Goal: Information Seeking & Learning: Learn about a topic

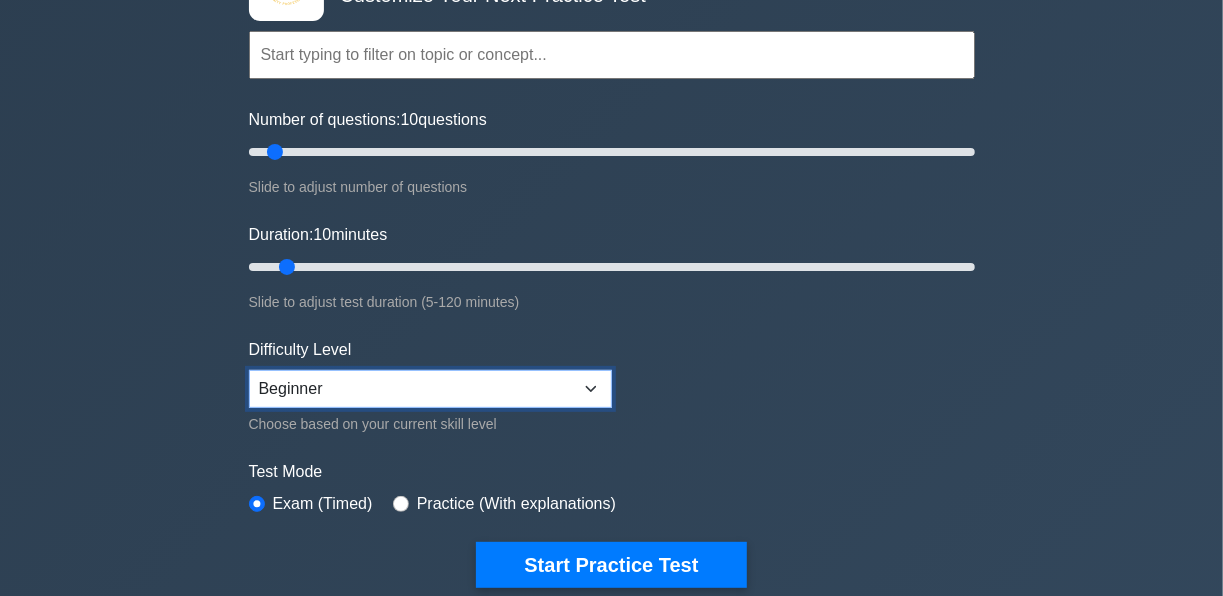
drag, startPoint x: 328, startPoint y: 399, endPoint x: 353, endPoint y: 376, distance: 34.0
click at [330, 399] on select "Beginner Intermediate Expert" at bounding box center [430, 389] width 363 height 38
click at [353, 376] on select "Beginner Intermediate Expert" at bounding box center [430, 389] width 363 height 38
select select "expert"
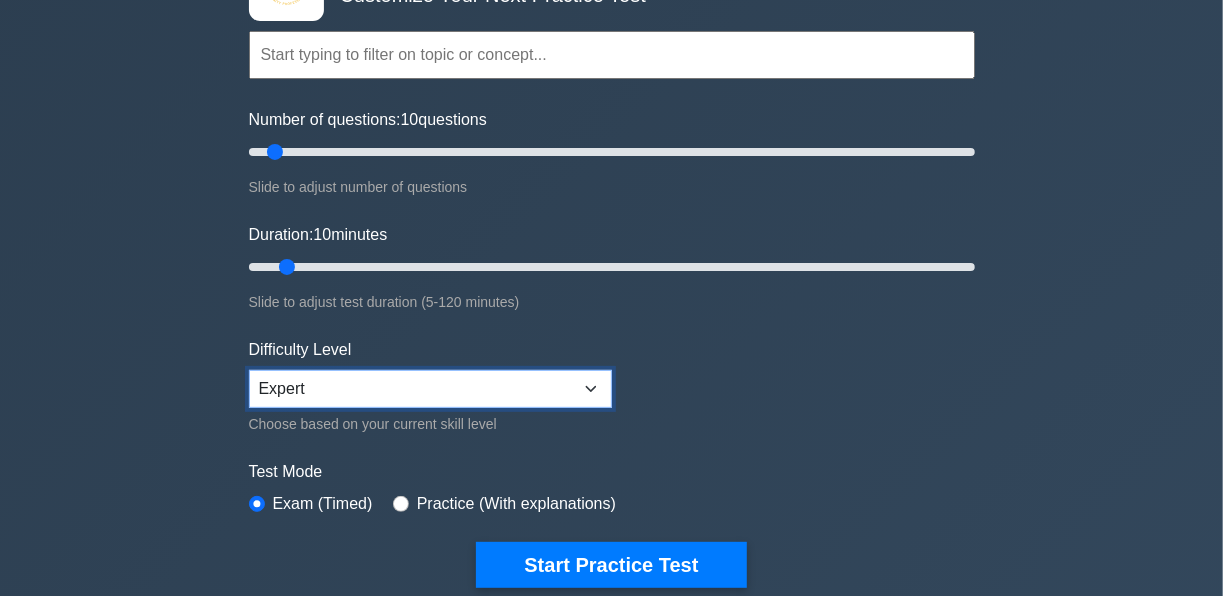
click at [249, 370] on select "Beginner Intermediate Expert" at bounding box center [430, 389] width 363 height 38
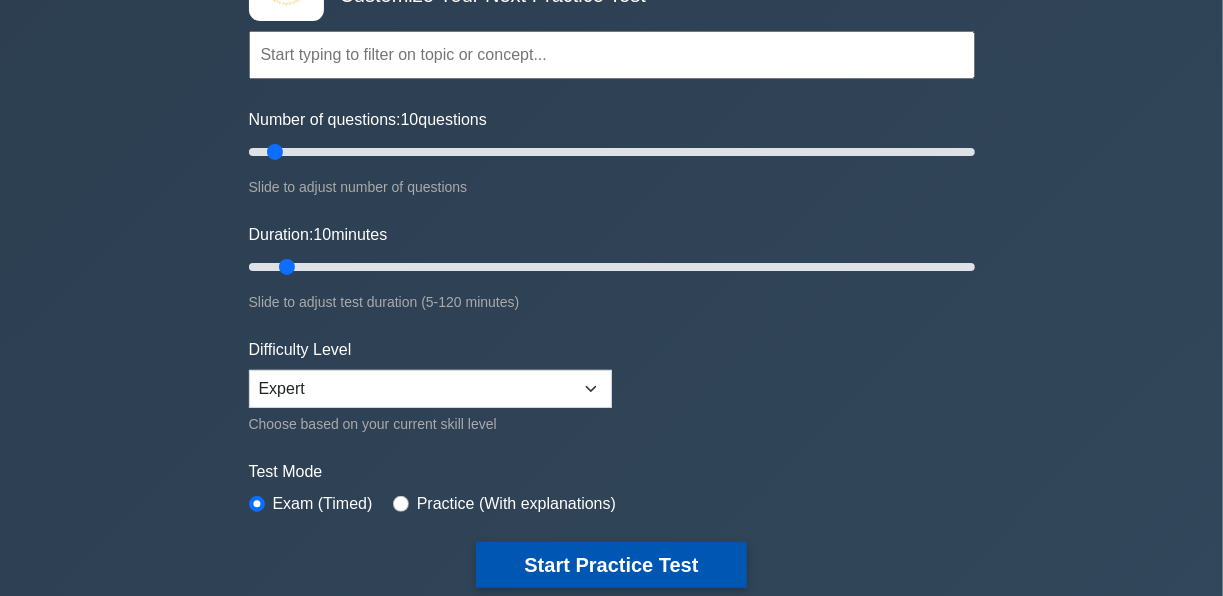
click at [561, 549] on button "Start Practice Test" at bounding box center [611, 565] width 270 height 46
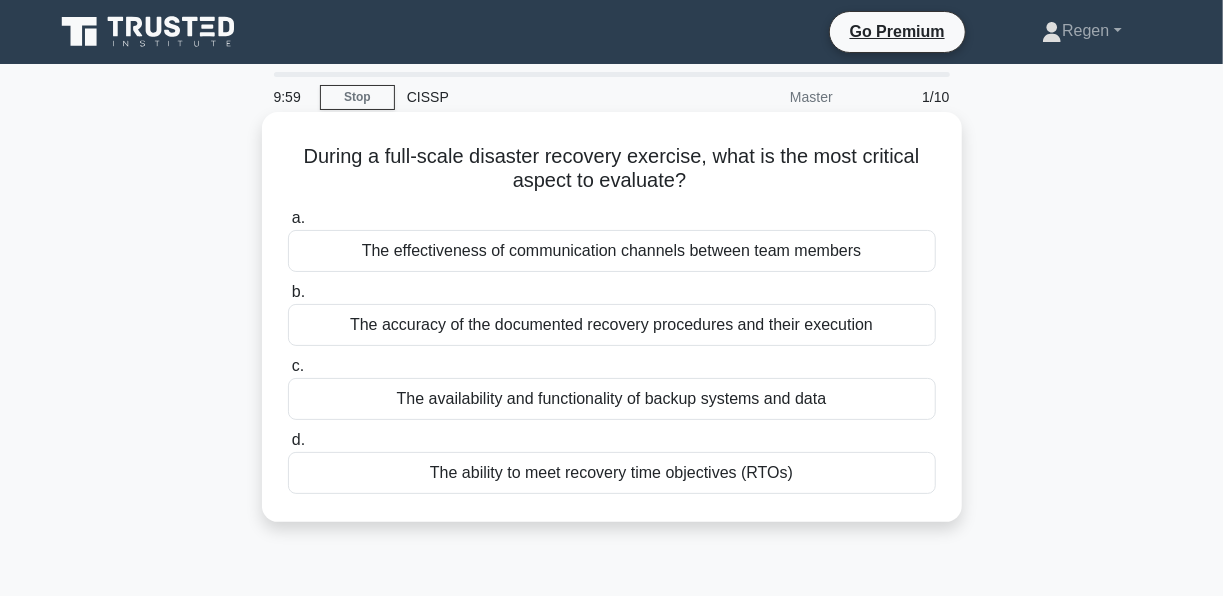
click at [391, 150] on h5 "During a full-scale disaster recovery exercise, what is the most critical aspec…" at bounding box center [612, 169] width 652 height 50
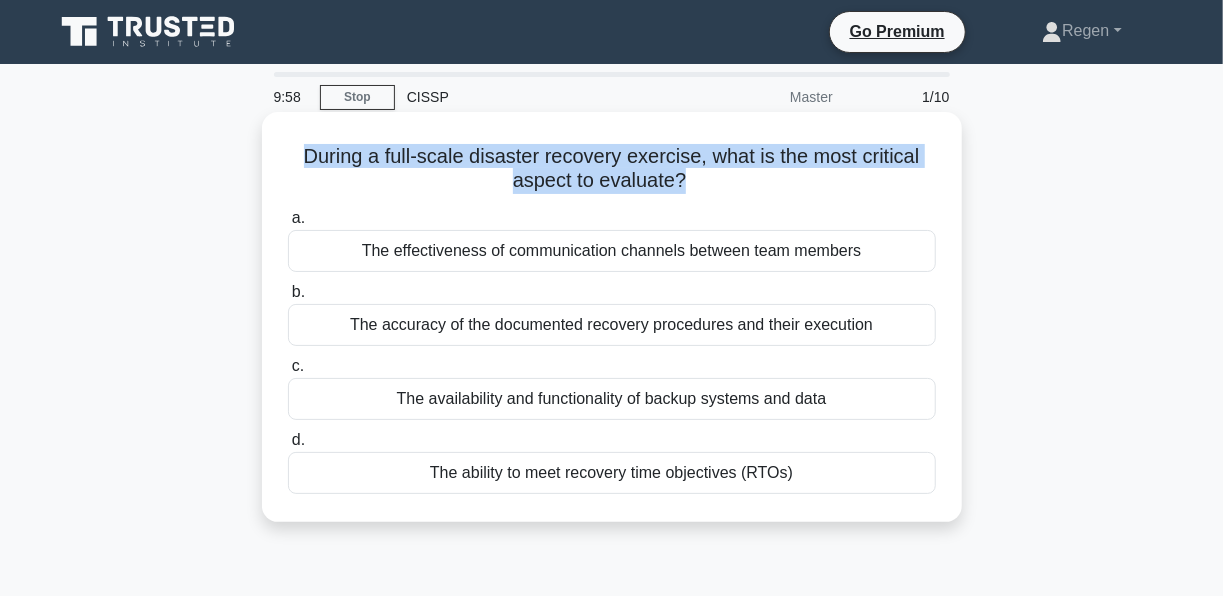
copy div "During a full-scale disaster recovery exercise, what is the most critical aspec…"
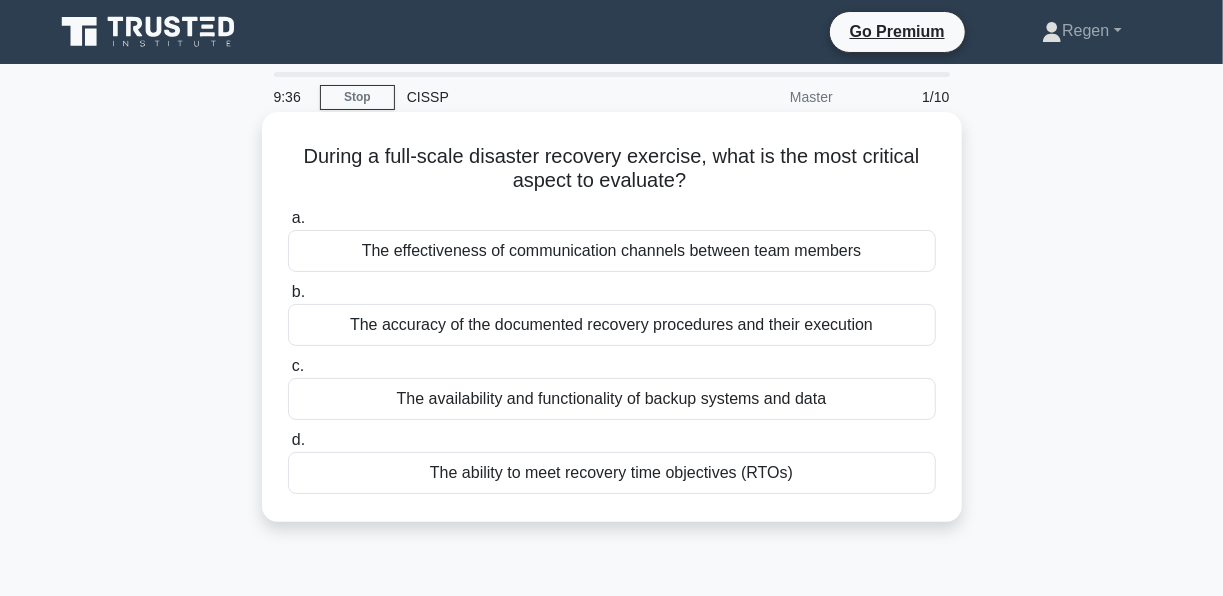
click at [618, 485] on div "The ability to meet recovery time objectives (RTOs)" at bounding box center [612, 473] width 648 height 42
click at [288, 447] on input "d. The ability to meet recovery time objectives (RTOs)" at bounding box center [288, 440] width 0 height 13
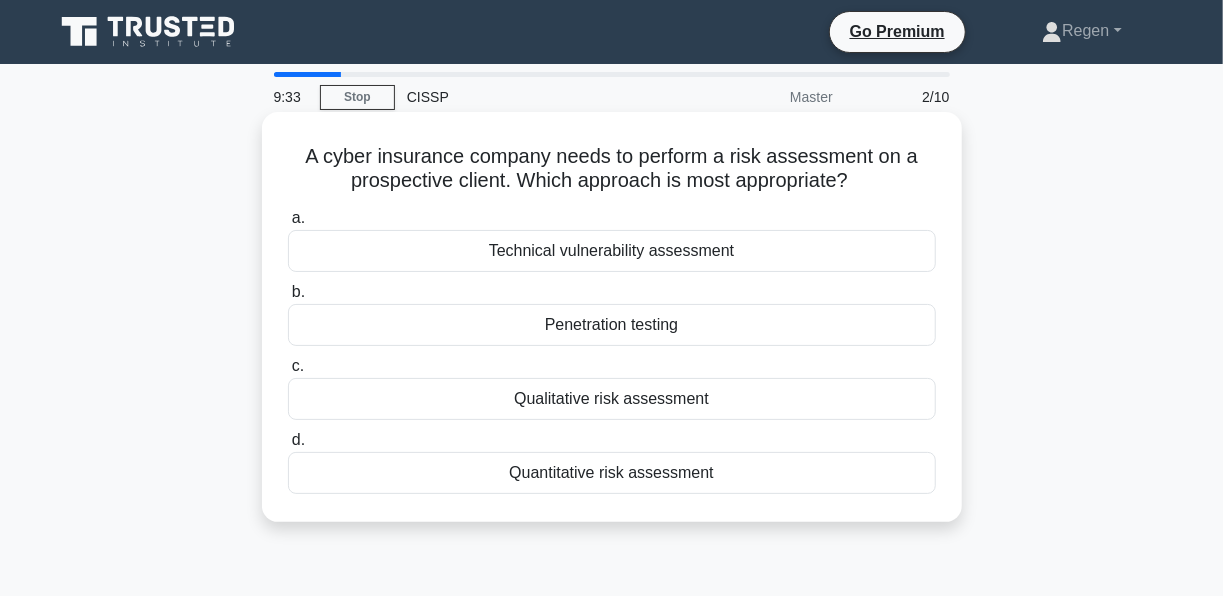
drag, startPoint x: 278, startPoint y: 137, endPoint x: 939, endPoint y: 198, distance: 663.7
click at [939, 198] on div "A cyber insurance company needs to perform a risk assessment on a prospective c…" at bounding box center [612, 317] width 684 height 394
click at [738, 160] on h5 "A cyber insurance company needs to perform a risk assessment on a prospective c…" at bounding box center [612, 169] width 652 height 50
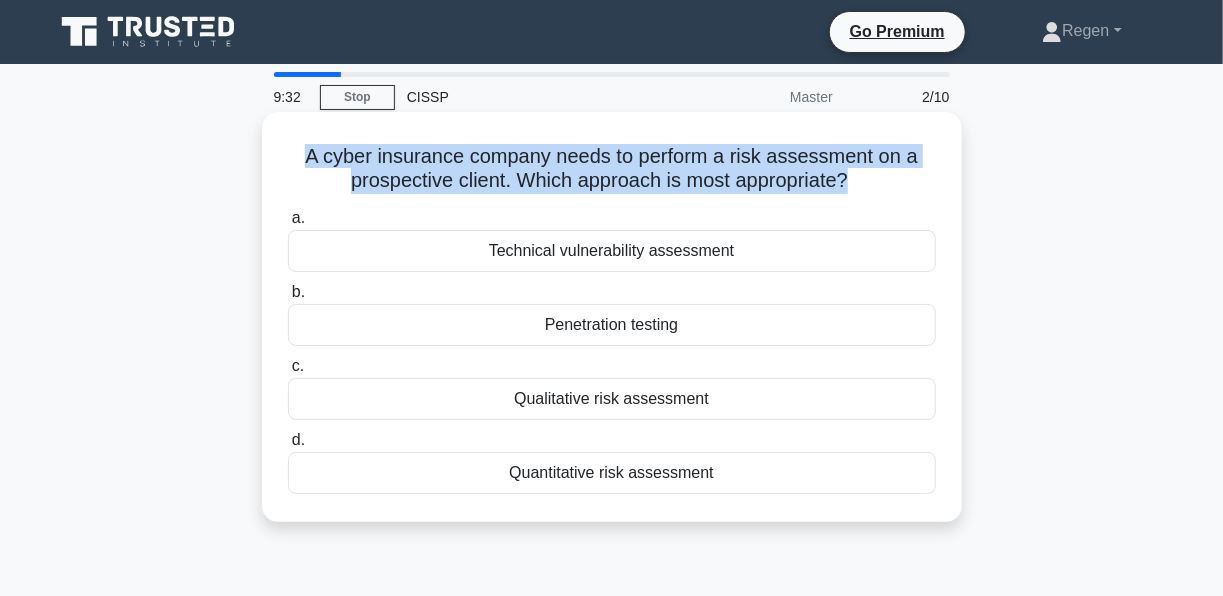
click at [738, 160] on h5 "A cyber insurance company needs to perform a risk assessment on a prospective c…" at bounding box center [612, 169] width 652 height 50
copy div "A cyber insurance company needs to perform a risk assessment on a prospective c…"
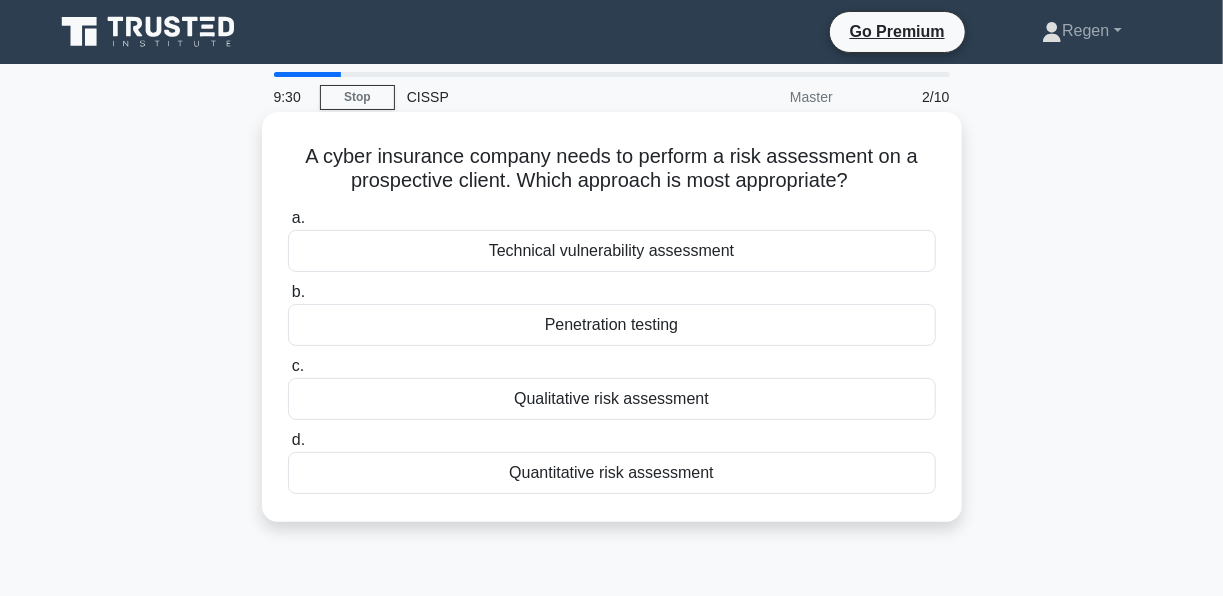
click at [655, 318] on div "Penetration testing" at bounding box center [612, 325] width 648 height 42
click at [288, 299] on input "b. Penetration testing" at bounding box center [288, 292] width 0 height 13
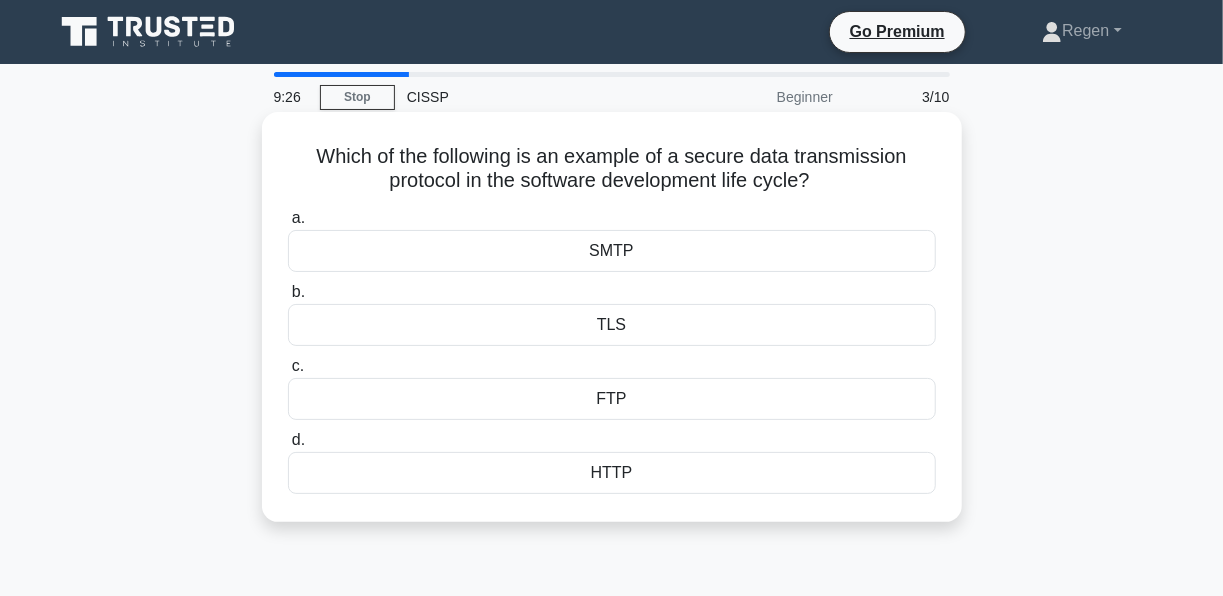
click at [546, 177] on h5 "Which of the following is an example of a secure data transmission protocol in …" at bounding box center [612, 169] width 652 height 50
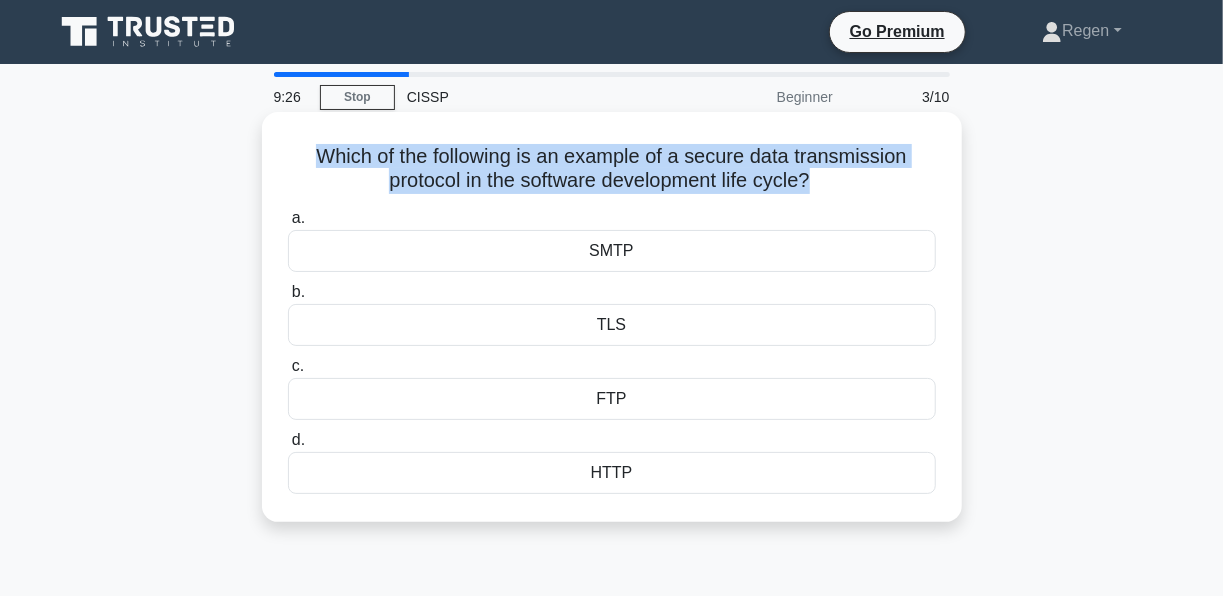
click at [546, 177] on h5 "Which of the following is an example of a secure data transmission protocol in …" at bounding box center [612, 169] width 652 height 50
copy div "Which of the following is an example of a secure data transmission protocol in …"
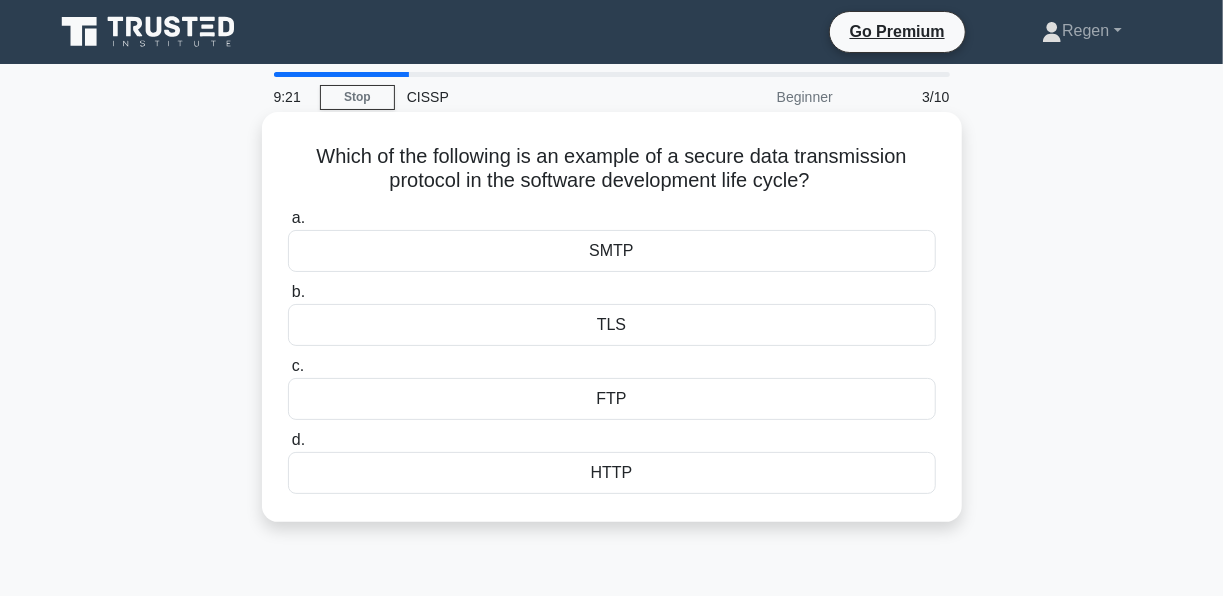
click at [492, 312] on div "TLS" at bounding box center [612, 325] width 648 height 42
click at [288, 299] on input "b. TLS" at bounding box center [288, 292] width 0 height 13
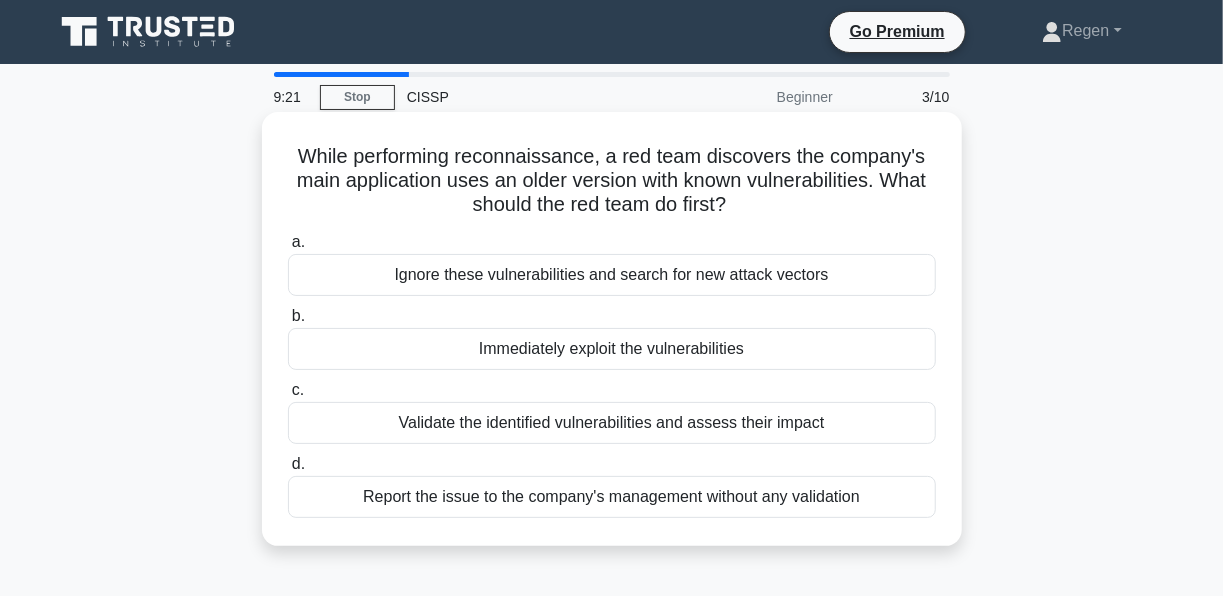
click at [499, 217] on h5 "While performing reconnaissance, a red team discovers the company's main applic…" at bounding box center [612, 181] width 652 height 74
click at [502, 202] on h5 "While performing reconnaissance, a red team discovers the company's main applic…" at bounding box center [612, 181] width 652 height 74
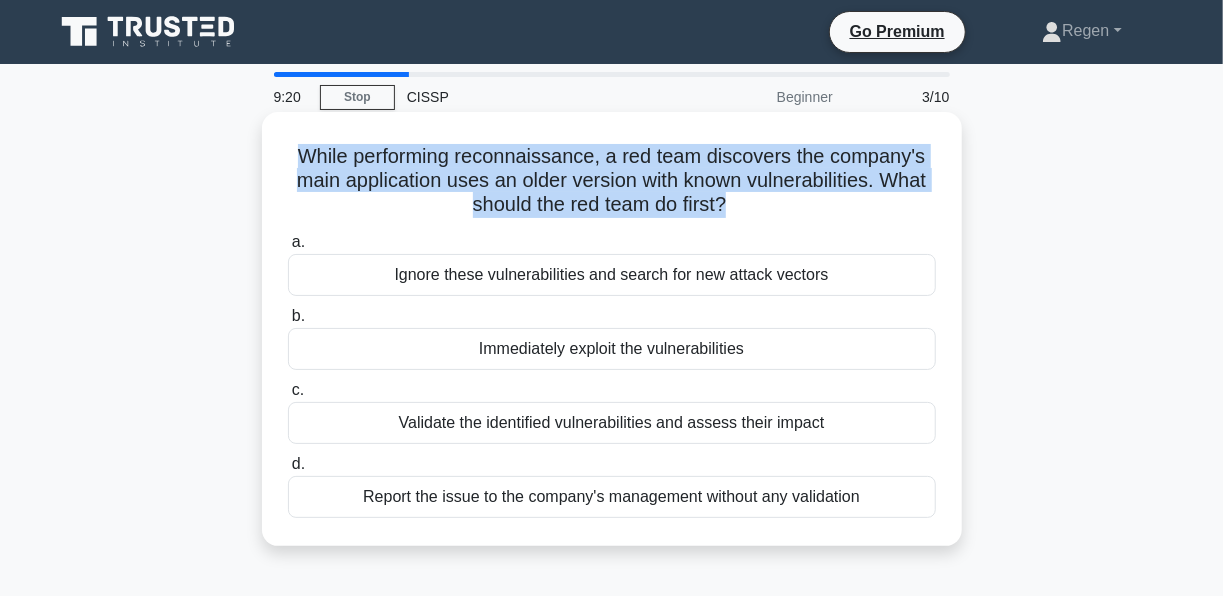
click at [502, 202] on h5 "While performing reconnaissance, a red team discovers the company's main applic…" at bounding box center [612, 181] width 652 height 74
copy div "While performing reconnaissance, a red team discovers the company's main applic…"
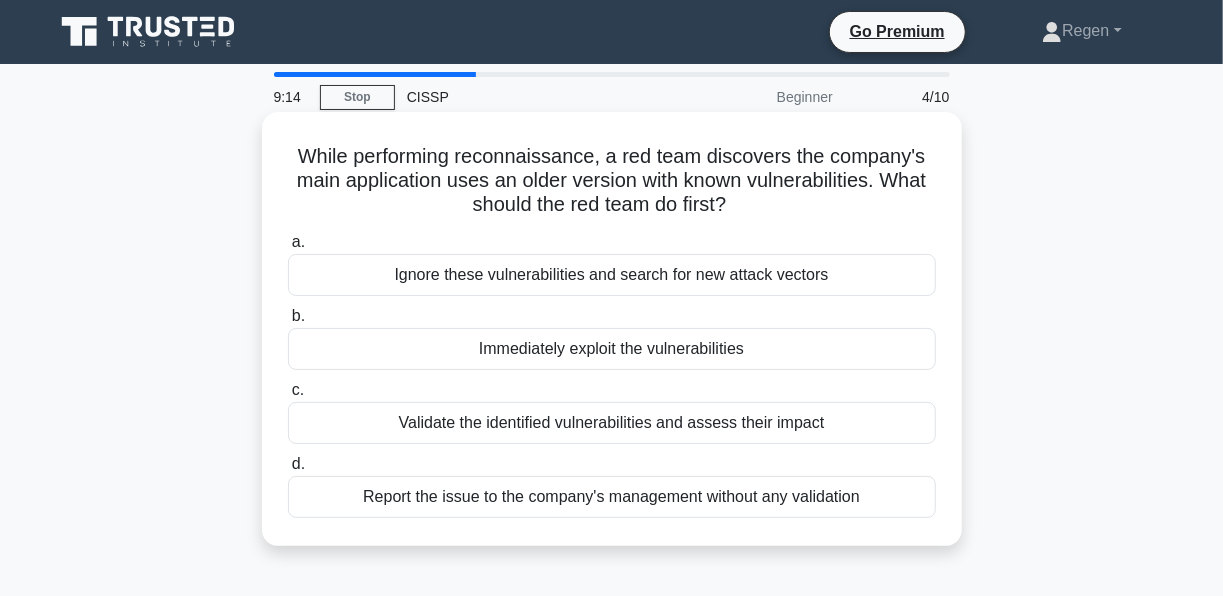
click at [539, 379] on label "c. Validate the identified vulnerabilities and assess their impact" at bounding box center [612, 411] width 648 height 66
click at [288, 384] on input "c. Validate the identified vulnerabilities and assess their impact" at bounding box center [288, 390] width 0 height 13
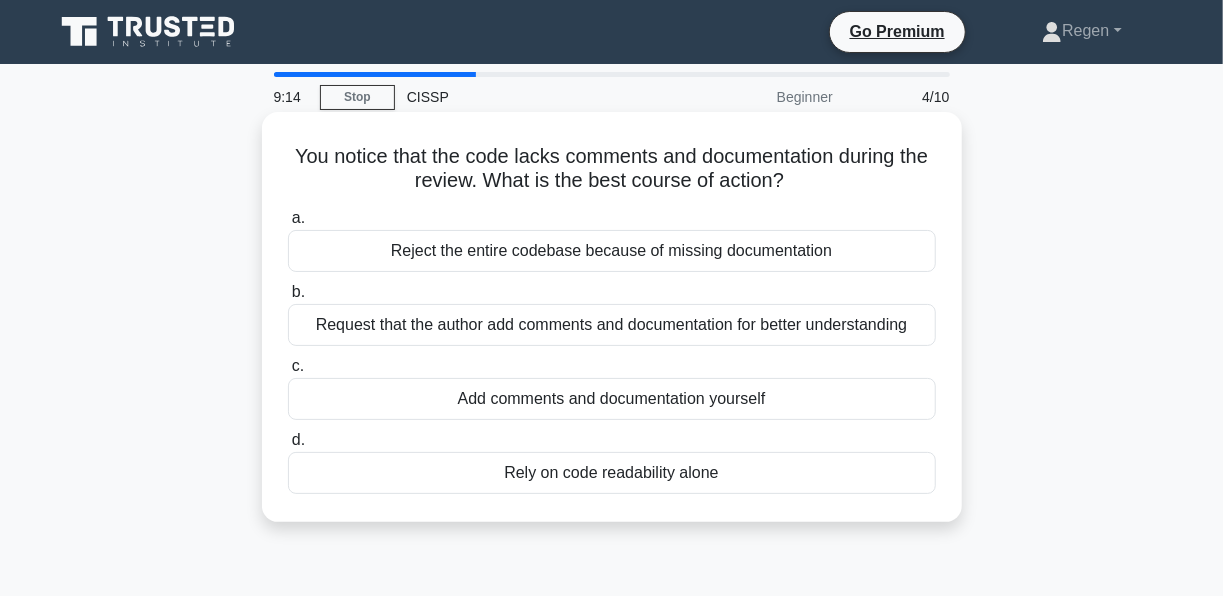
click at [539, 330] on div "Request that the author add comments and documentation for better understanding" at bounding box center [612, 325] width 648 height 42
click at [288, 299] on input "b. Request that the author add comments and documentation for better understand…" at bounding box center [288, 292] width 0 height 13
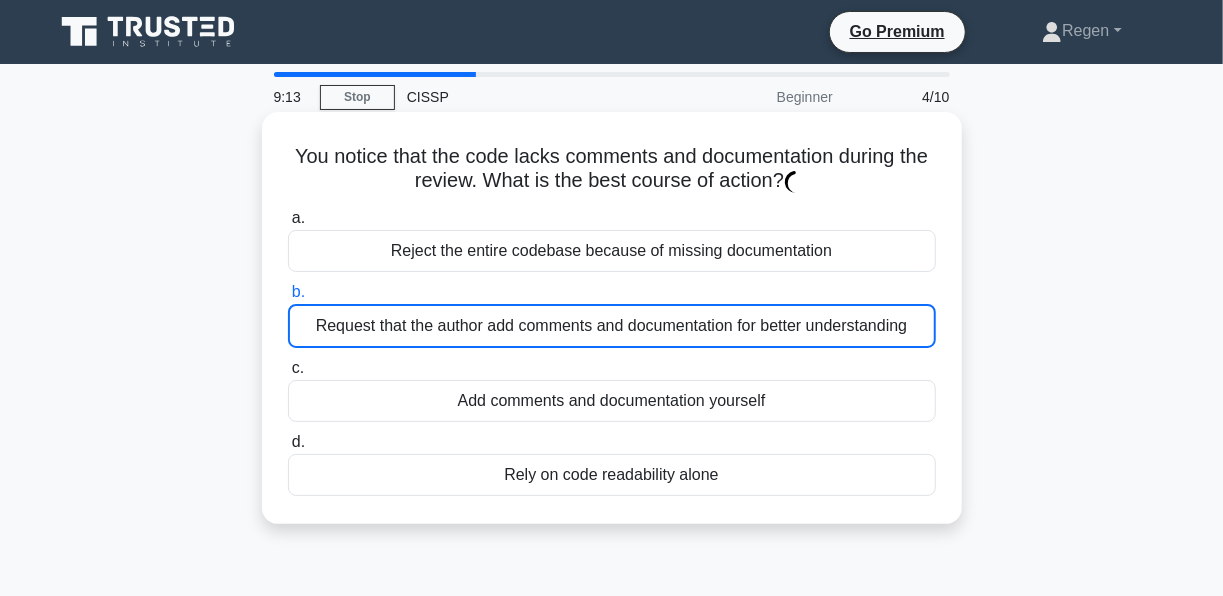
click at [539, 330] on div "Request that the author add comments and documentation for better understanding" at bounding box center [612, 326] width 648 height 44
click at [288, 299] on input "b. Request that the author add comments and documentation for better understand…" at bounding box center [288, 292] width 0 height 13
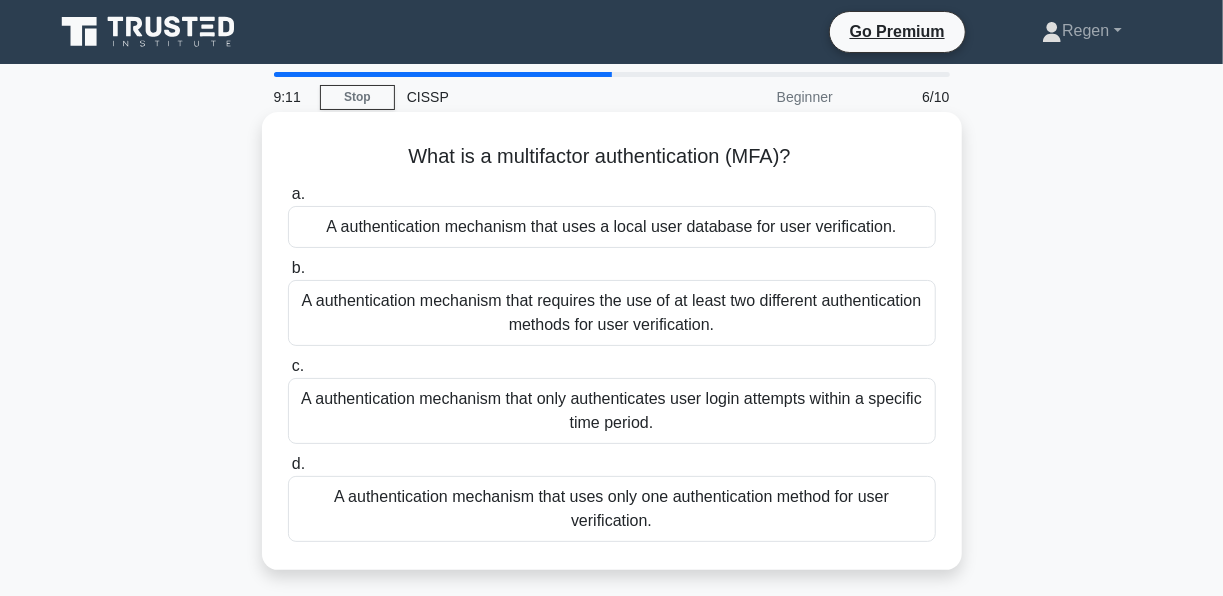
click at [522, 153] on h5 "What is a multifactor authentication (MFA)? .spinner_0XTQ{transform-origin:cent…" at bounding box center [612, 157] width 652 height 26
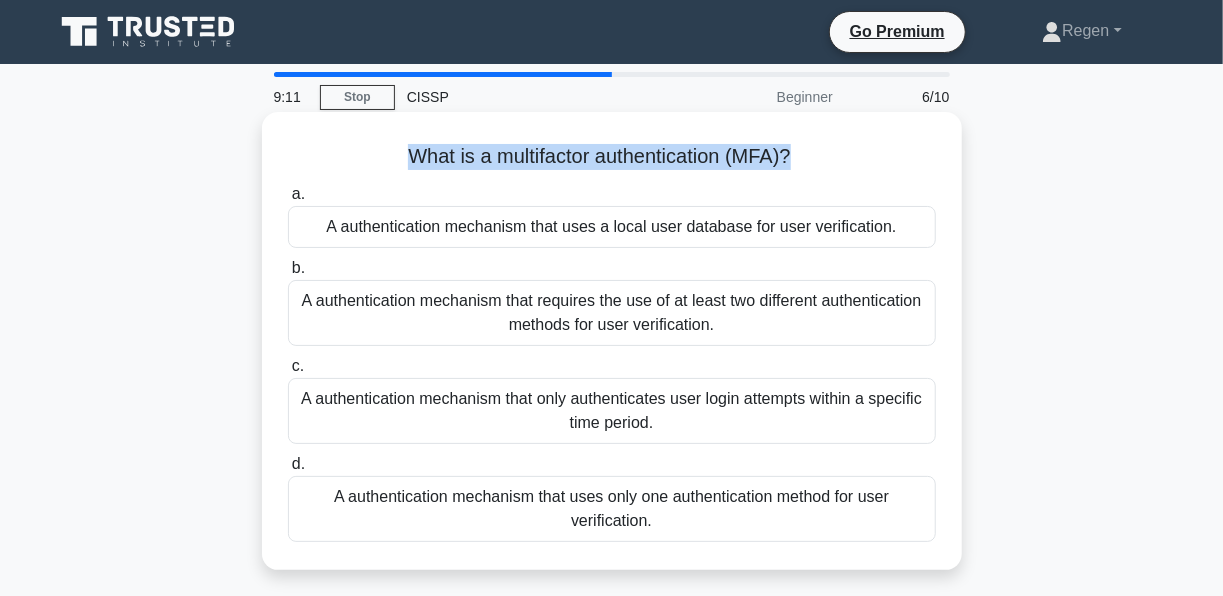
click at [522, 153] on h5 "What is a multifactor authentication (MFA)? .spinner_0XTQ{transform-origin:cent…" at bounding box center [612, 157] width 652 height 26
copy div "What is a multifactor authentication (MFA)? .spinner_0XTQ{transform-origin:cent…"
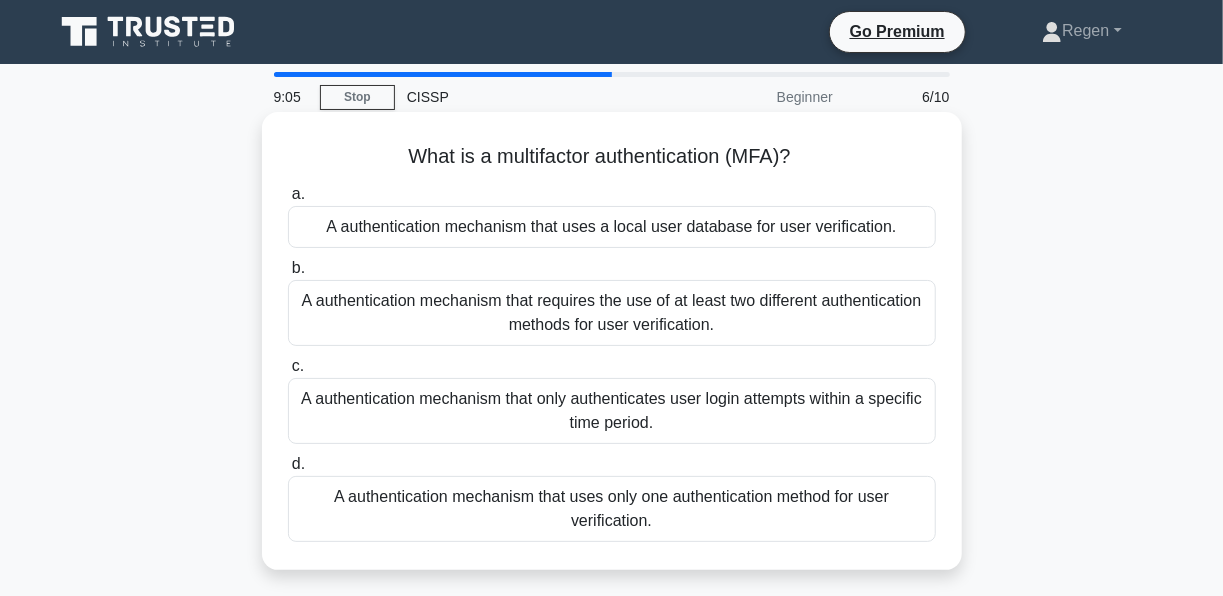
click at [680, 510] on div "A authentication mechanism that uses only one authentication method for user ve…" at bounding box center [612, 509] width 648 height 66
click at [288, 471] on input "d. A authentication mechanism that uses only one authentication method for user…" at bounding box center [288, 464] width 0 height 13
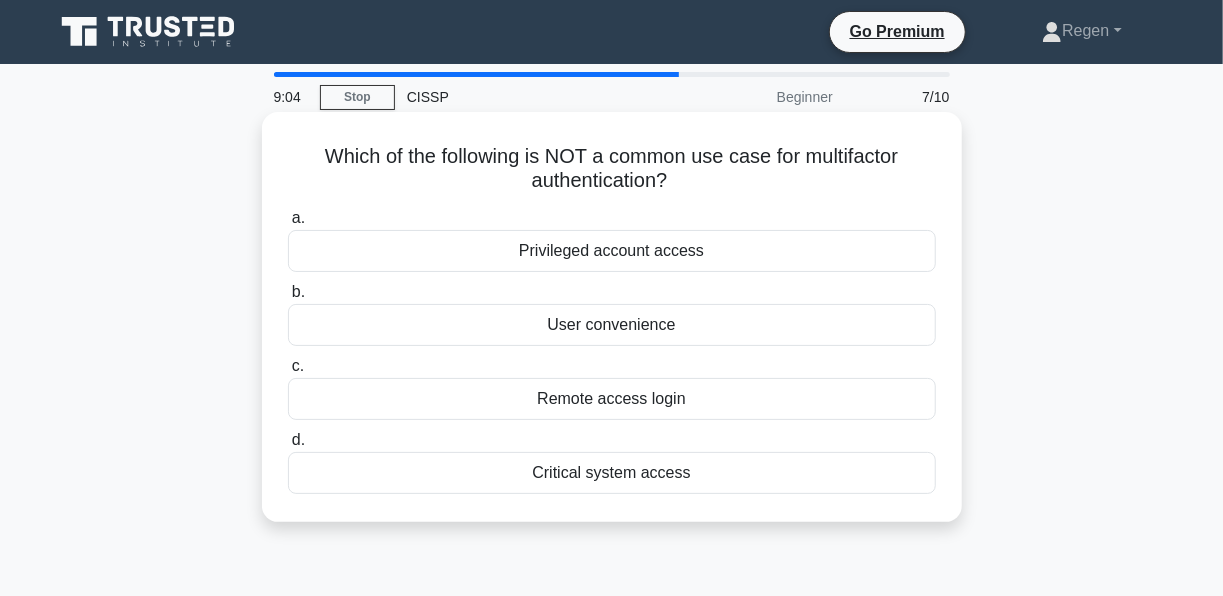
click at [649, 238] on div "Privileged account access" at bounding box center [612, 251] width 648 height 42
click at [288, 225] on input "a. Privileged account access" at bounding box center [288, 218] width 0 height 13
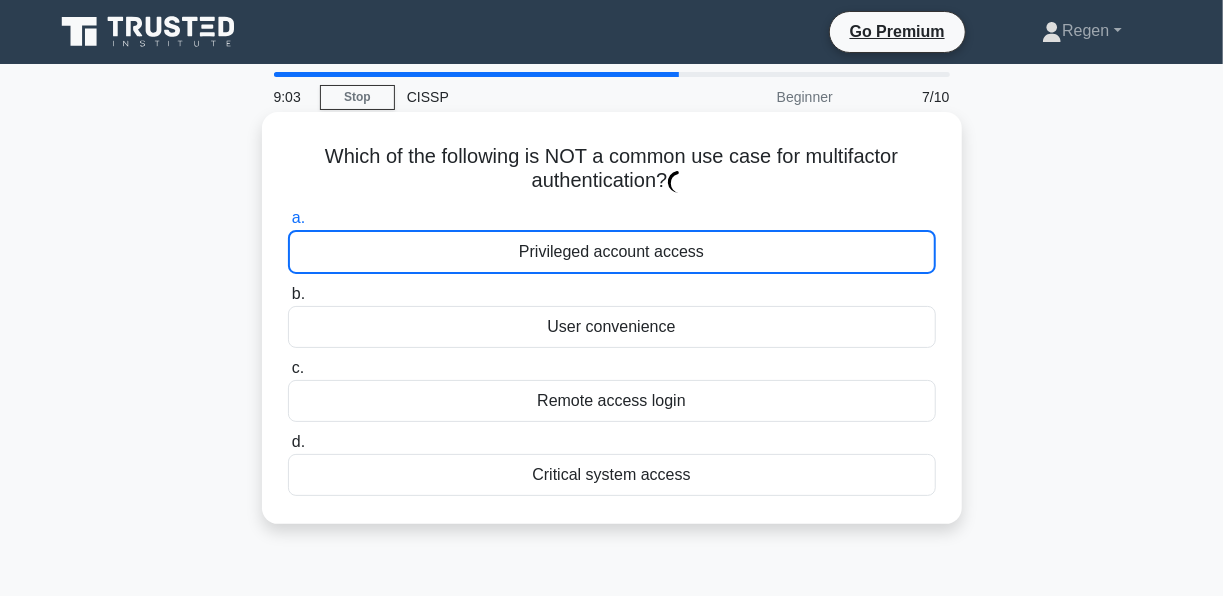
click at [633, 166] on h5 "Which of the following is NOT a common use case for multifactor authentication?…" at bounding box center [612, 169] width 652 height 50
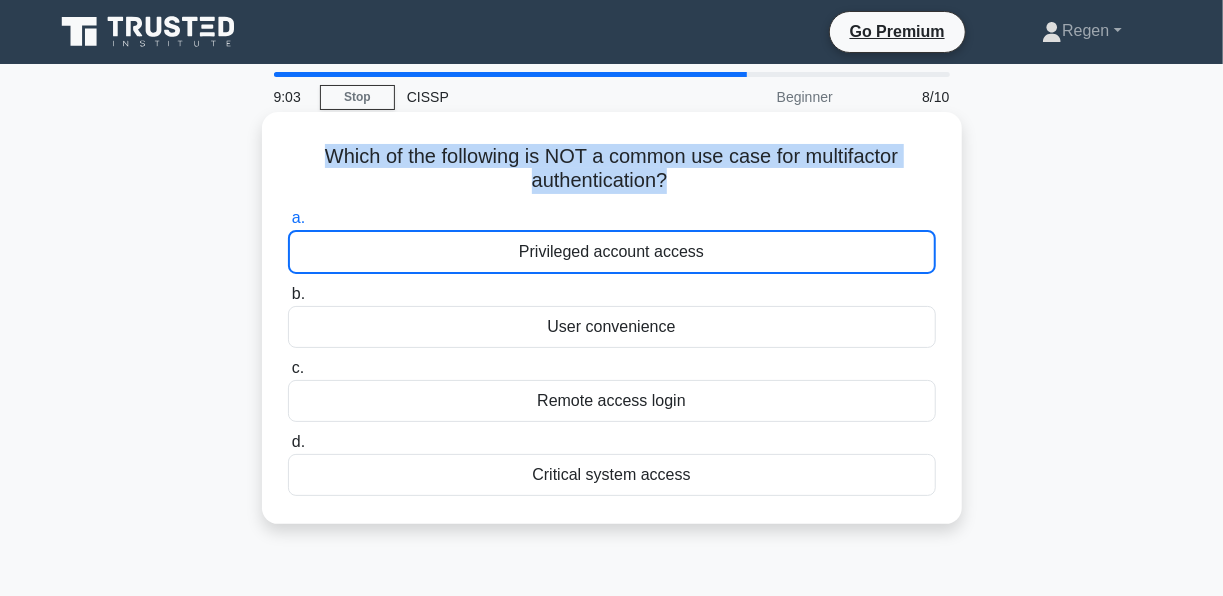
click at [633, 166] on h5 "Which of the following is NOT a common use case for multifactor authentication?…" at bounding box center [612, 169] width 652 height 50
copy div "Which of the following is NOT a common use case for multifactor authentication?…"
